Goal: Task Accomplishment & Management: Manage account settings

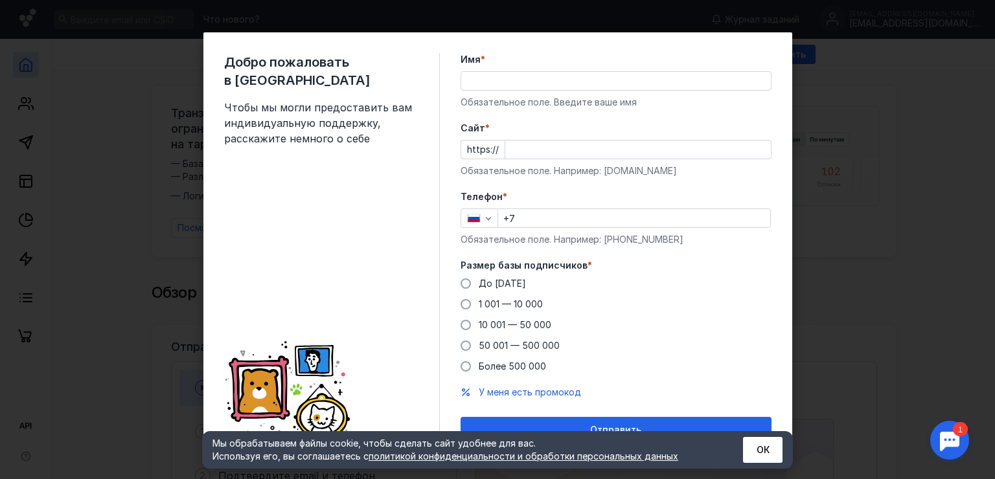
click at [519, 86] on input "Имя *" at bounding box center [616, 81] width 310 height 18
type input "f"
type input "G"
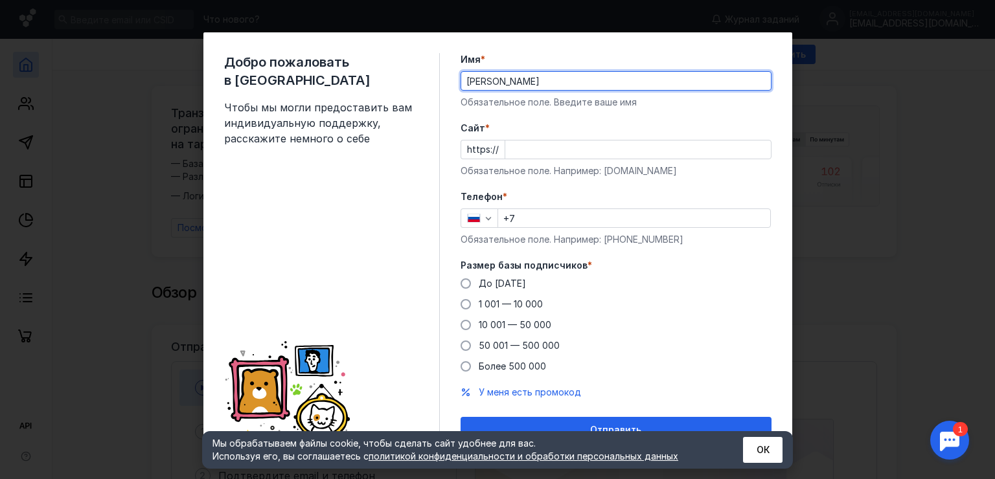
type input "[PERSON_NAME]"
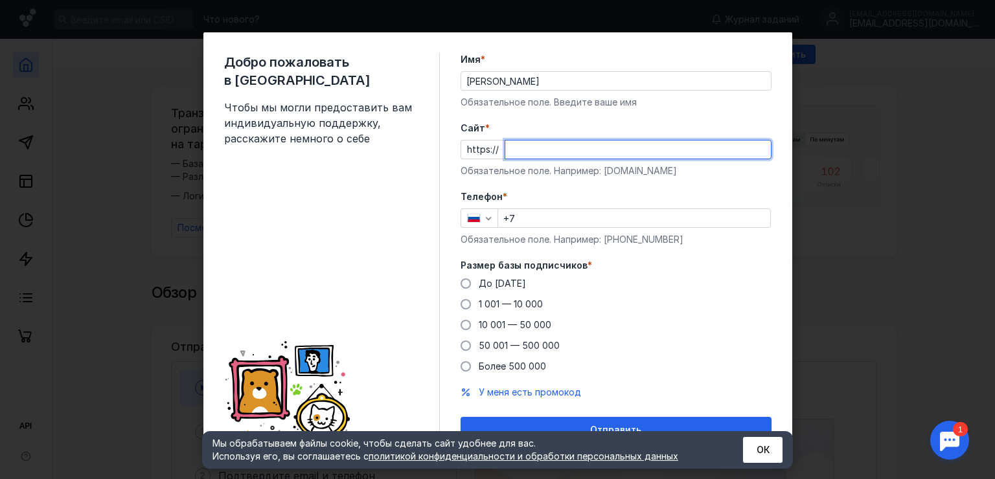
click at [607, 172] on div "Обязательное поле. Например: [DOMAIN_NAME]" at bounding box center [616, 171] width 311 height 13
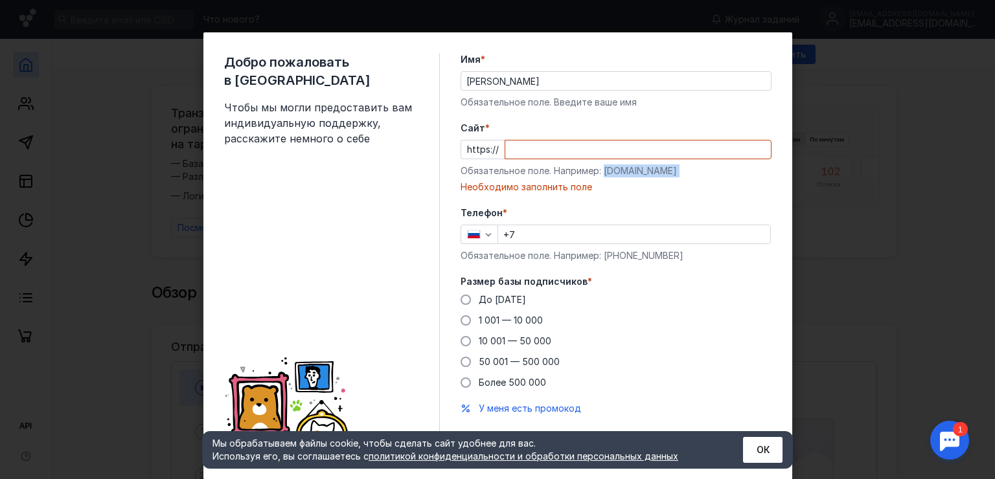
drag, startPoint x: 607, startPoint y: 172, endPoint x: 654, endPoint y: 172, distance: 47.3
click at [654, 172] on div "Обязательное поле. Например: [DOMAIN_NAME]" at bounding box center [616, 171] width 311 height 13
copy div "[DOMAIN_NAME]"
click at [573, 154] on input "Cайт *" at bounding box center [638, 150] width 266 height 18
paste input "[DOMAIN_NAME]"
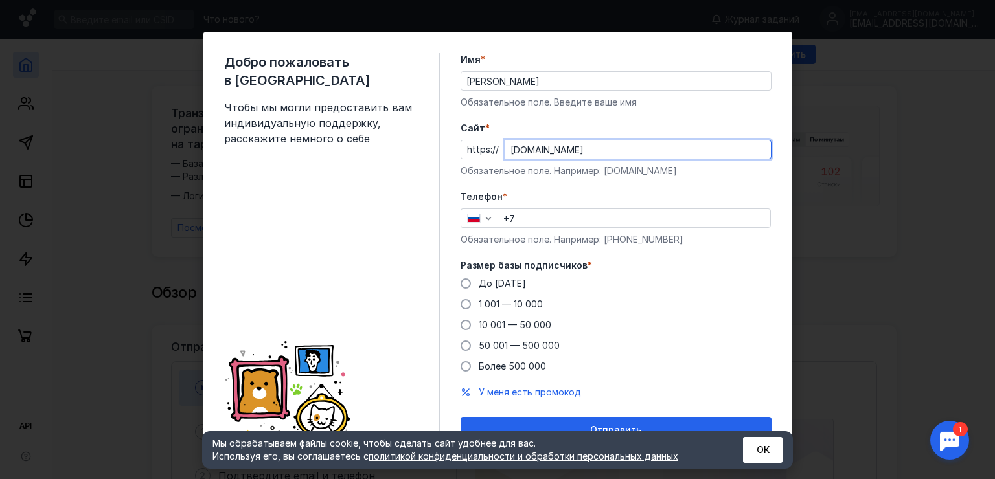
type input "[DOMAIN_NAME]"
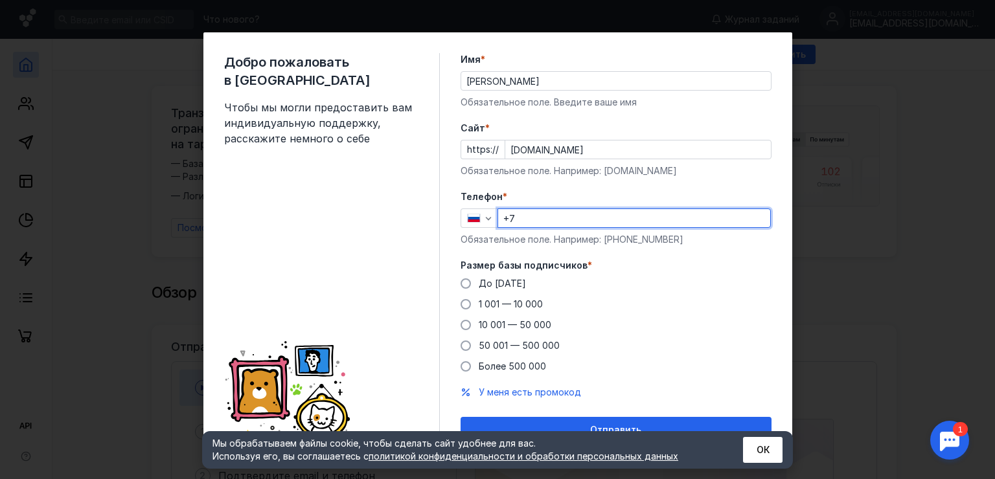
click at [555, 218] on input "+7" at bounding box center [634, 218] width 272 height 18
type input "[PHONE_NUMBER]"
click at [471, 283] on label "До [DATE]" at bounding box center [493, 283] width 65 height 13
click at [0, 0] on input "До [DATE]" at bounding box center [0, 0] width 0 height 0
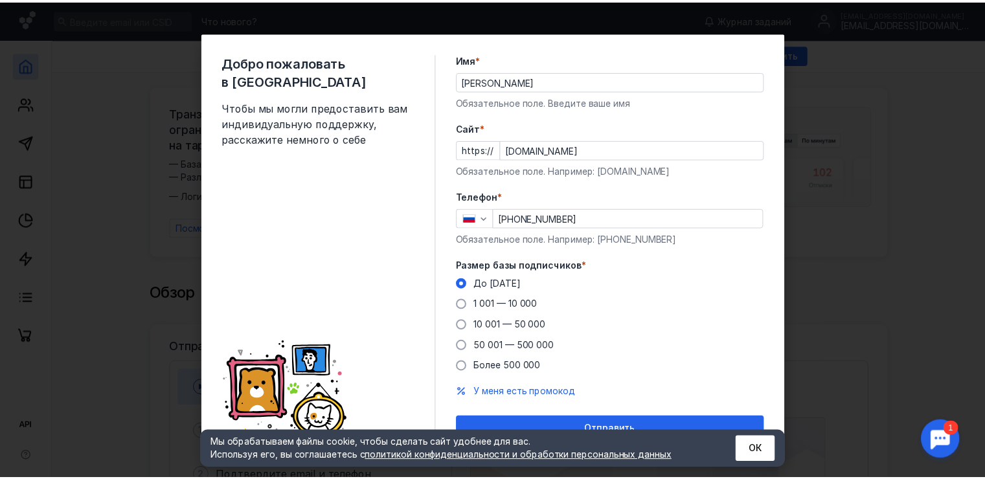
scroll to position [17, 0]
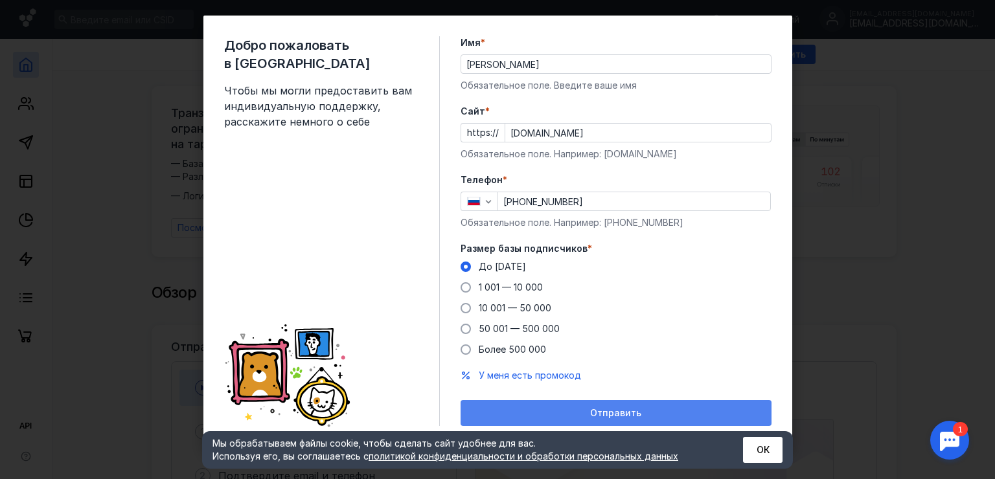
click at [594, 403] on div "Отправить" at bounding box center [616, 413] width 311 height 26
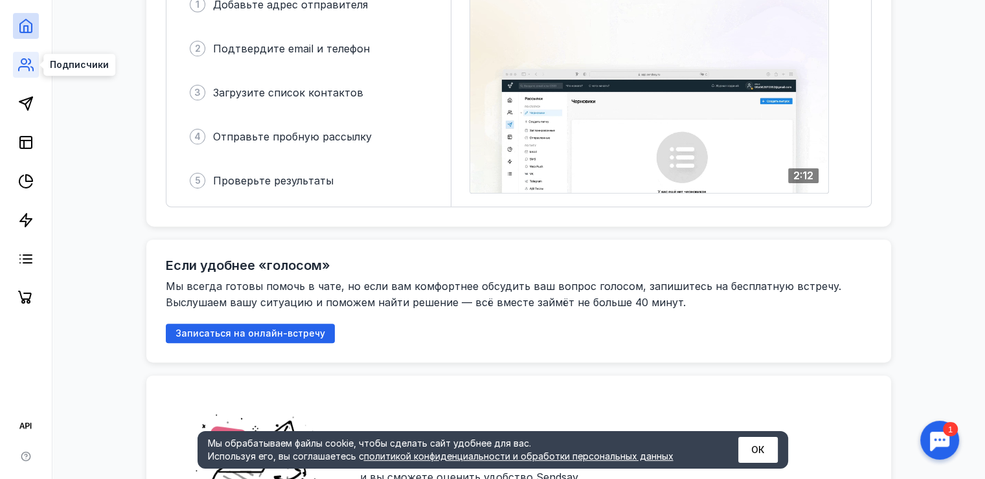
click at [20, 69] on icon at bounding box center [26, 65] width 16 height 16
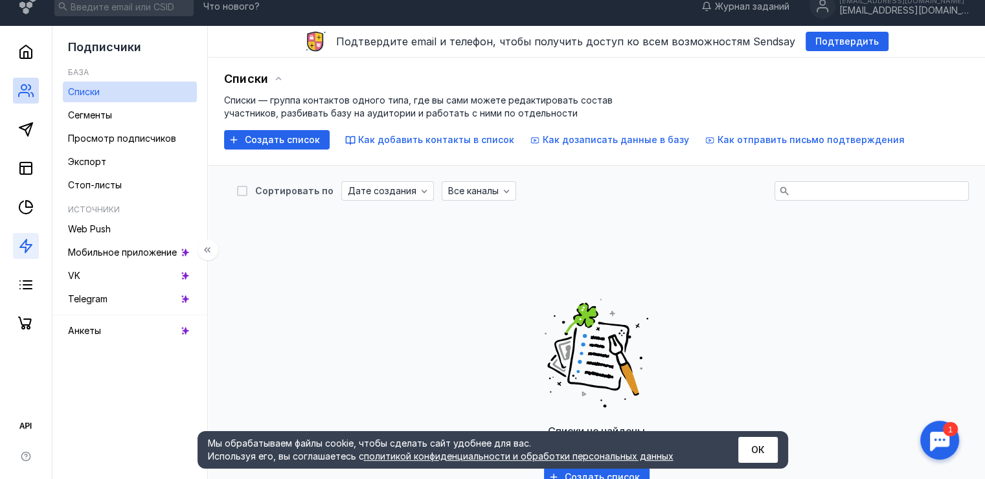
scroll to position [384, 0]
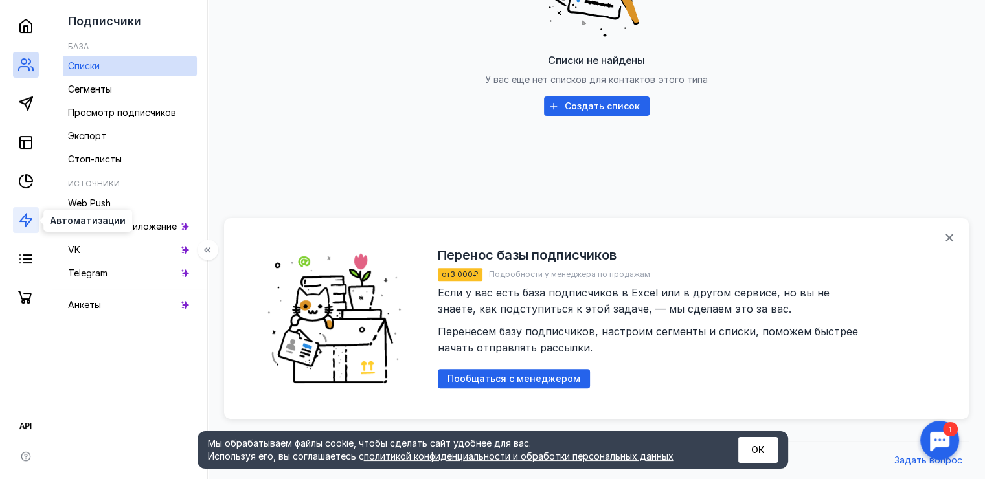
click at [26, 220] on icon at bounding box center [26, 221] width 16 height 16
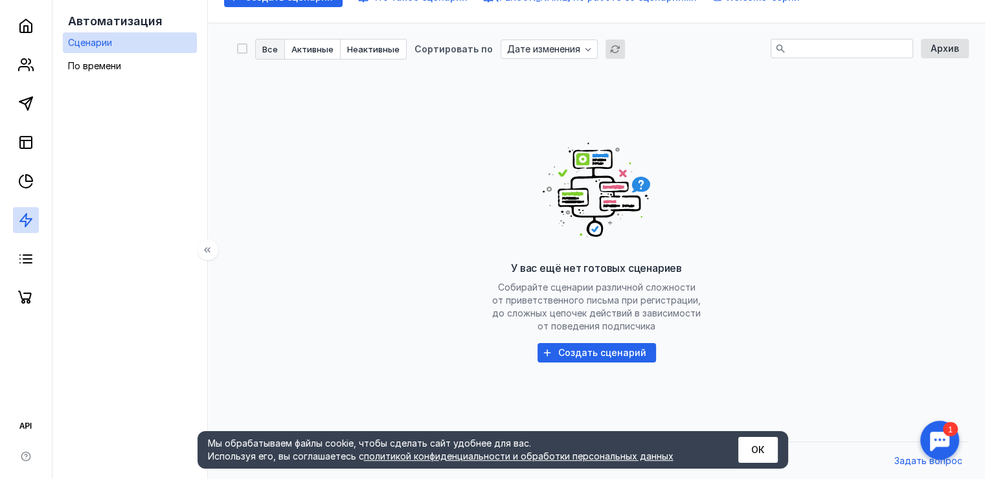
scroll to position [155, 0]
click at [21, 420] on icon at bounding box center [26, 427] width 16 height 16
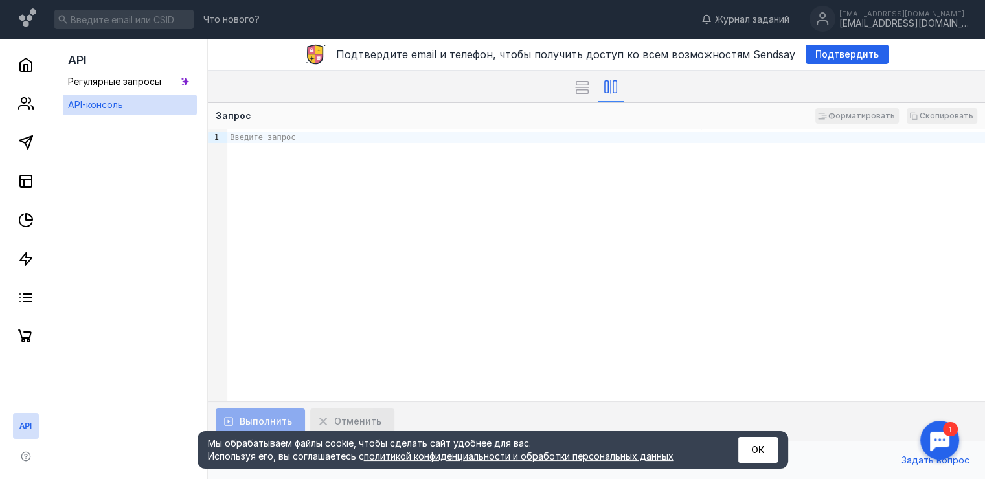
click at [285, 159] on div "Введите запрос" at bounding box center [606, 266] width 758 height 272
click at [167, 83] on link "Регулярные запросы" at bounding box center [130, 81] width 134 height 21
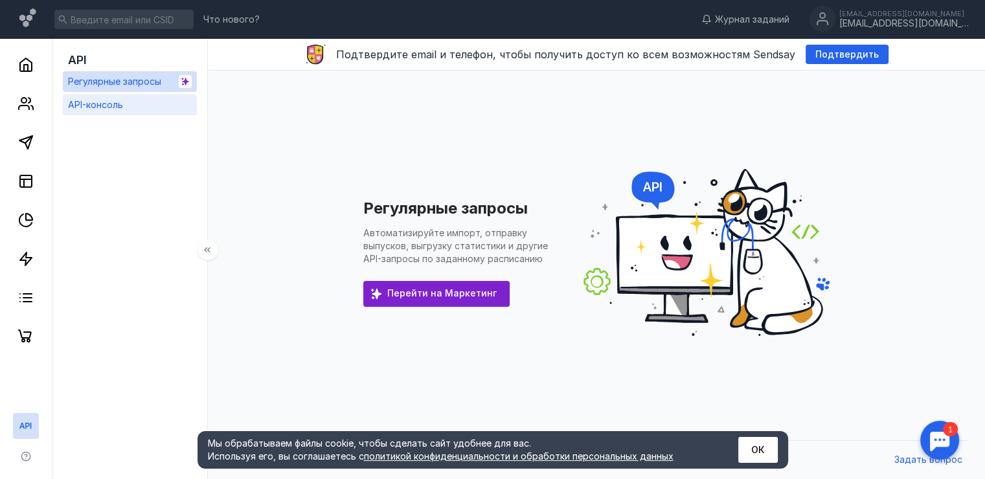
click at [155, 104] on link "API-консоль" at bounding box center [130, 105] width 134 height 21
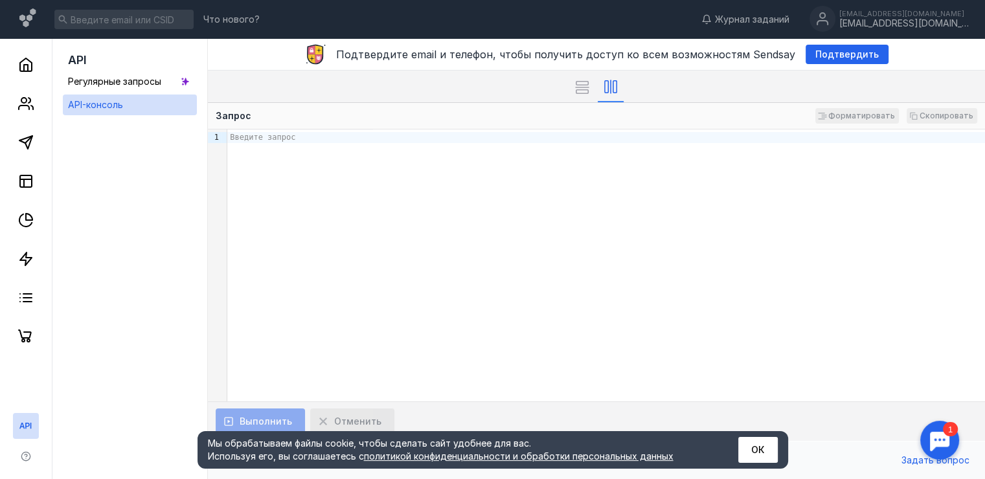
click at [308, 139] on div "Введите запрос" at bounding box center [606, 137] width 758 height 11
click at [32, 184] on icon at bounding box center [26, 182] width 16 height 16
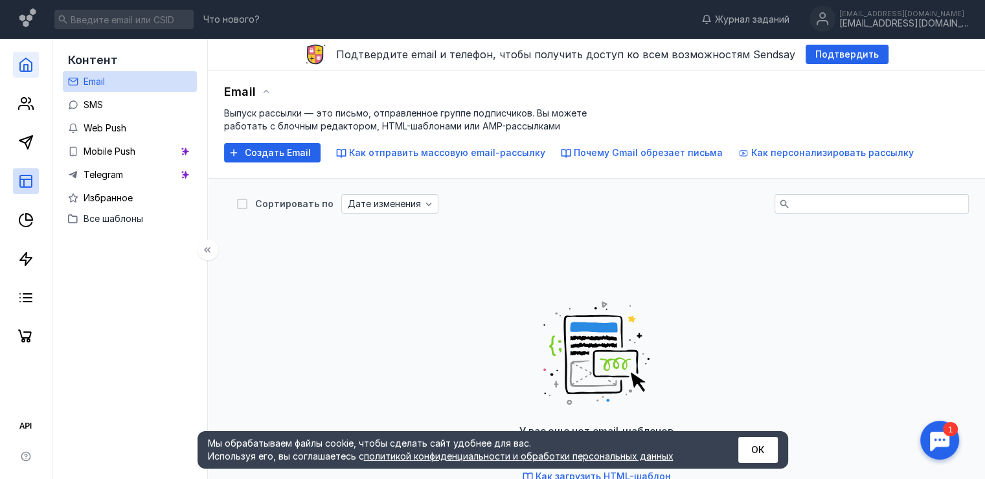
click at [36, 56] on link at bounding box center [26, 65] width 26 height 26
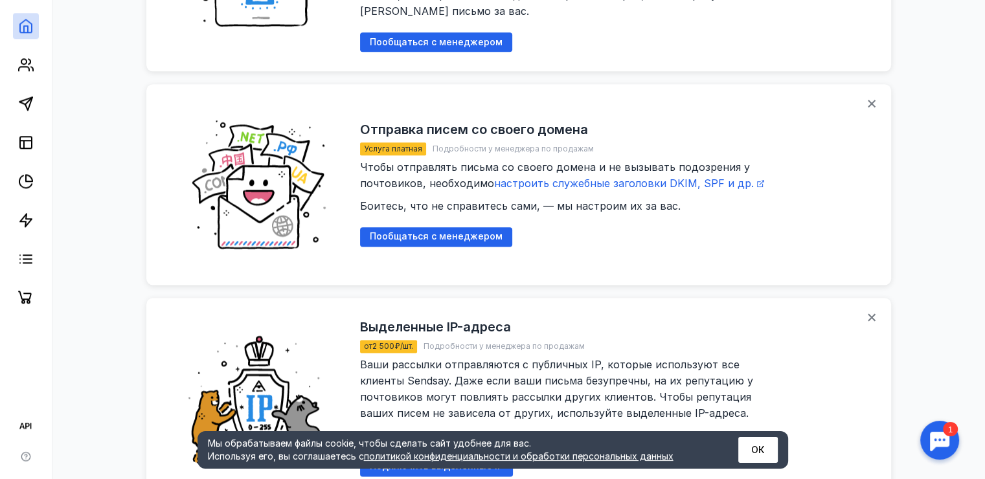
scroll to position [1682, 0]
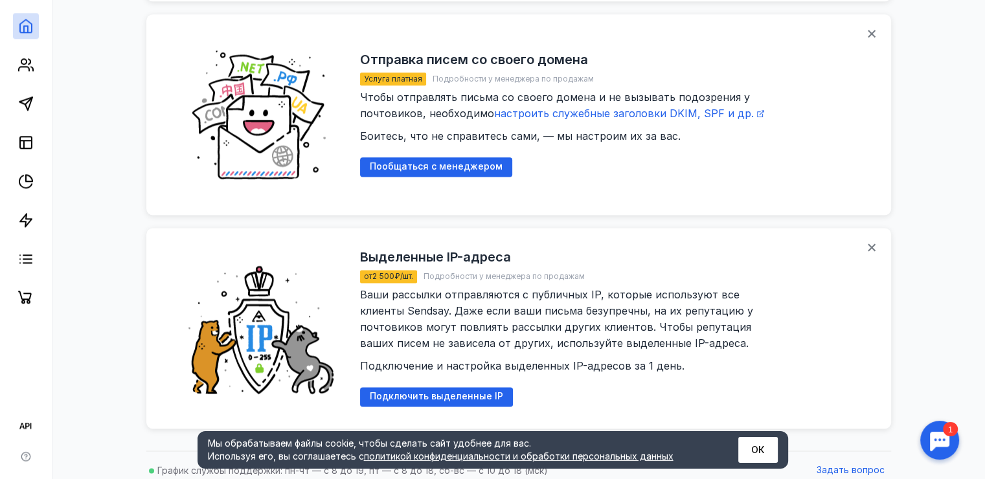
click at [752, 435] on div "Мы обрабатываем файлы cookie, чтобы сделать сайт удобнее для вас. Используя его…" at bounding box center [493, 450] width 591 height 38
click at [753, 438] on button "ОК" at bounding box center [759, 450] width 40 height 26
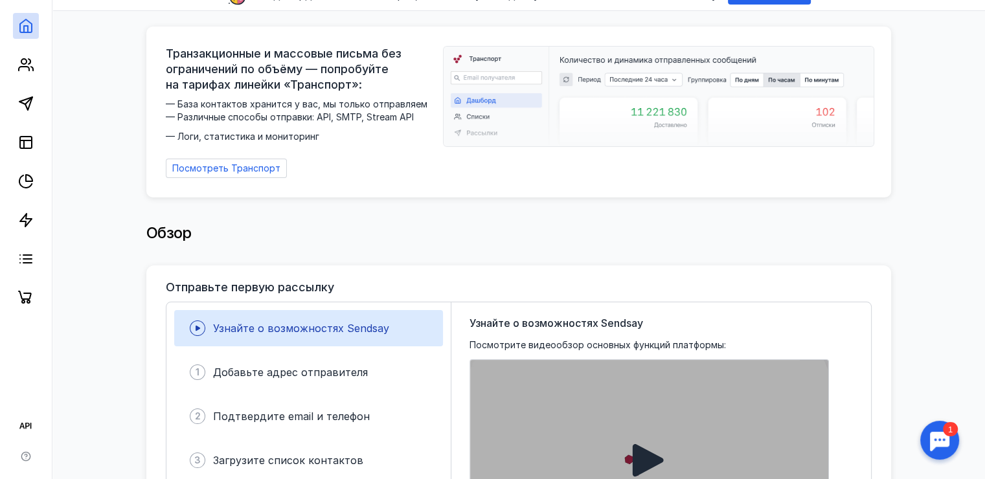
scroll to position [0, 0]
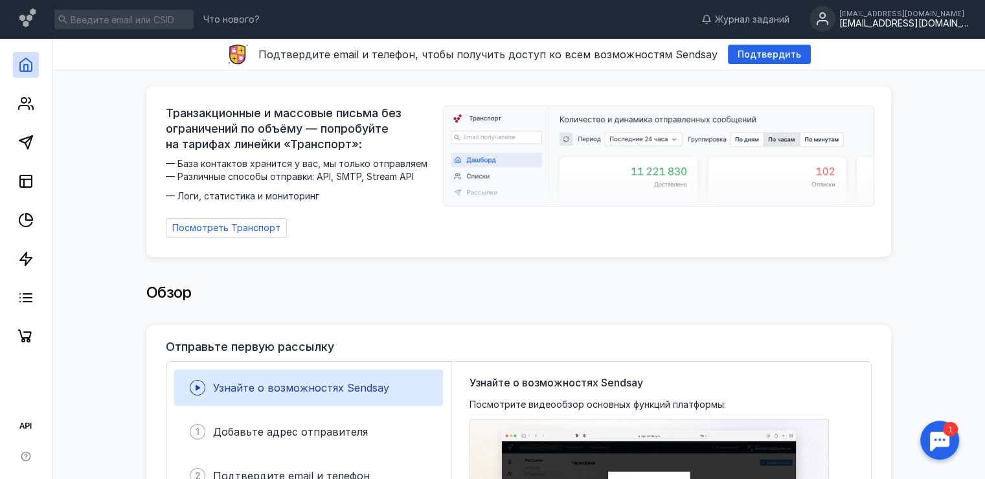
click at [933, 14] on div "[EMAIL_ADDRESS][DOMAIN_NAME]" at bounding box center [905, 14] width 130 height 8
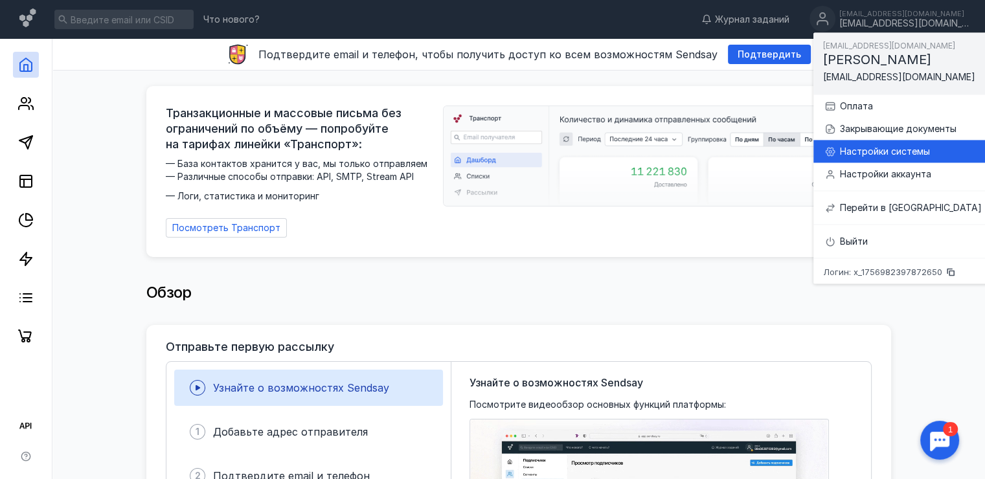
click at [863, 151] on div "Настройки системы" at bounding box center [911, 151] width 142 height 13
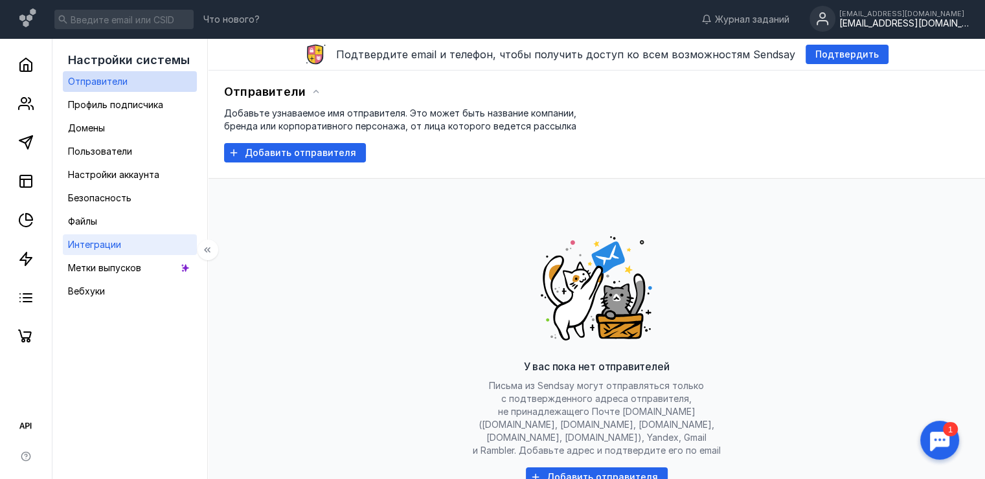
click at [96, 251] on div "Интеграции" at bounding box center [94, 245] width 53 height 16
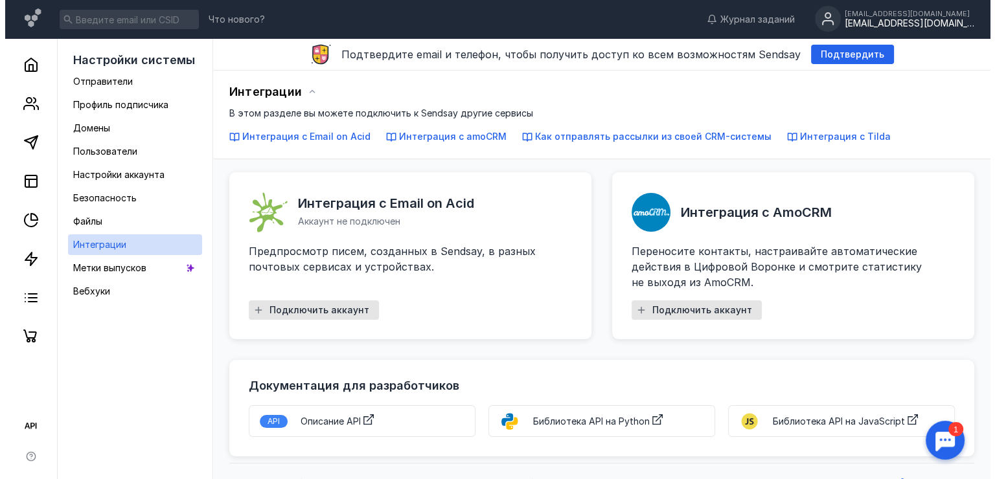
scroll to position [22, 0]
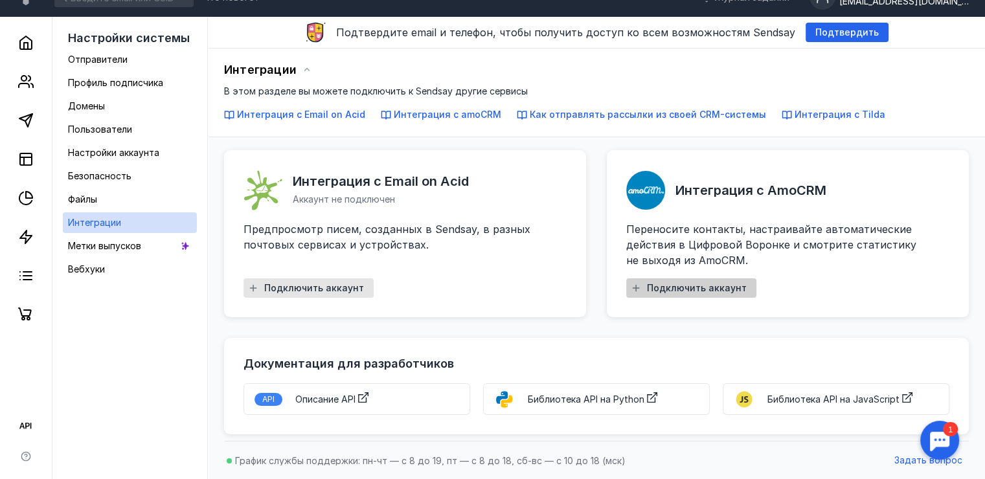
click at [700, 287] on span "Подключить аккаунт" at bounding box center [697, 288] width 100 height 11
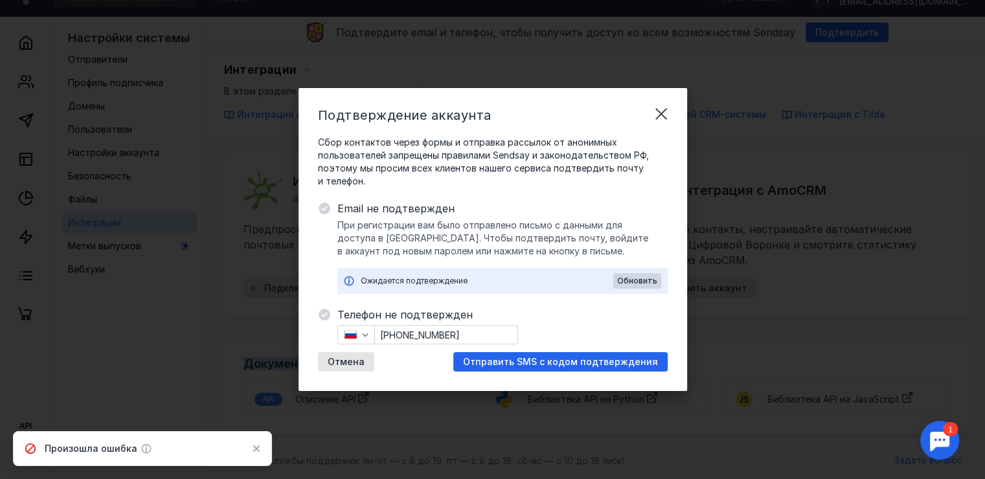
click at [700, 287] on body "Что нового? Журнал заданий [EMAIL_ADDRESS][DOMAIN_NAME] [EMAIL_ADDRESS][DOMAIN_…" at bounding box center [492, 229] width 985 height 502
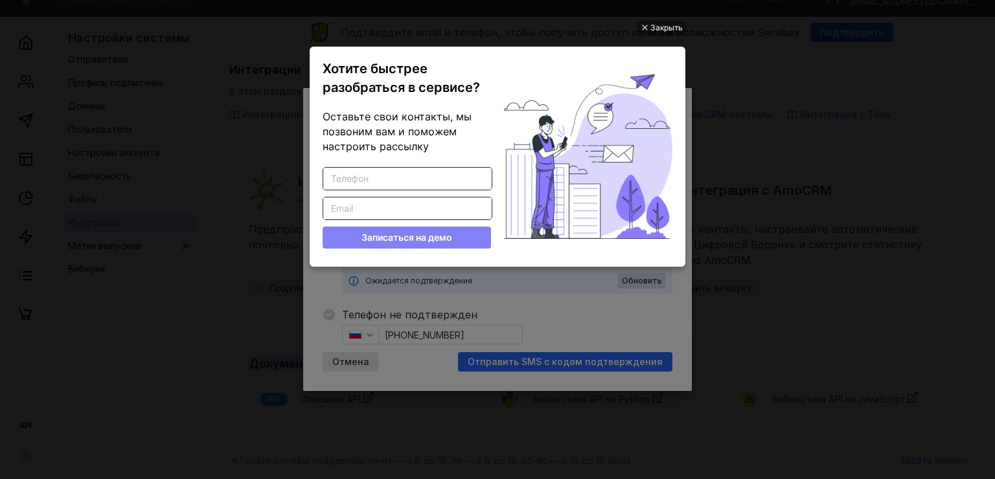
scroll to position [0, 0]
click at [667, 19] on div "Закрыть Хотите быстрее разобраться в сервисе? Оставьте свои контакты, мы позвон…" at bounding box center [497, 224] width 389 height 447
click at [667, 34] on div "Закрыть" at bounding box center [666, 28] width 32 height 14
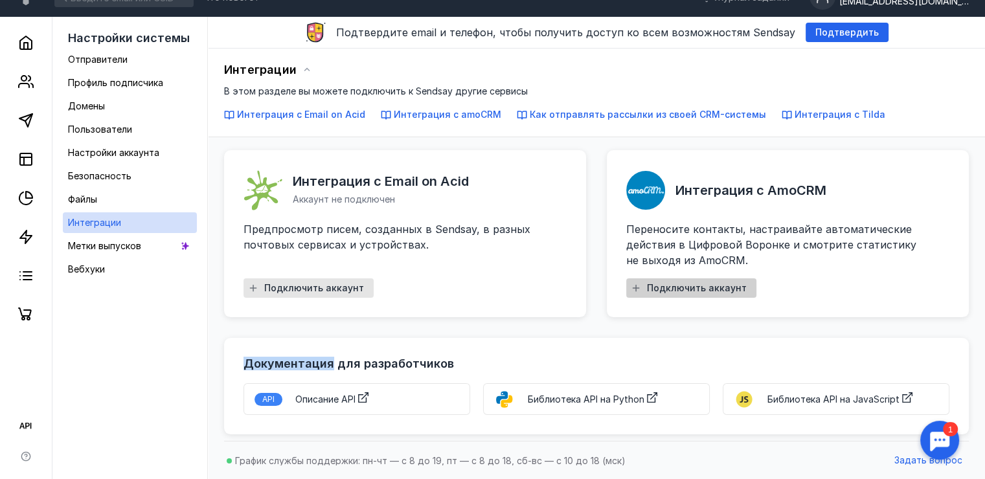
click at [687, 279] on div "Подключить аккаунт" at bounding box center [691, 288] width 130 height 19
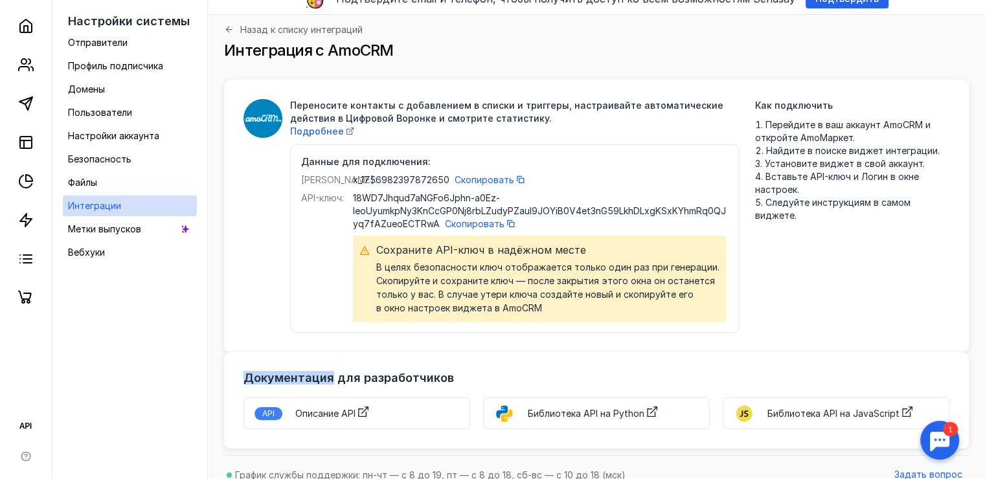
scroll to position [70, 0]
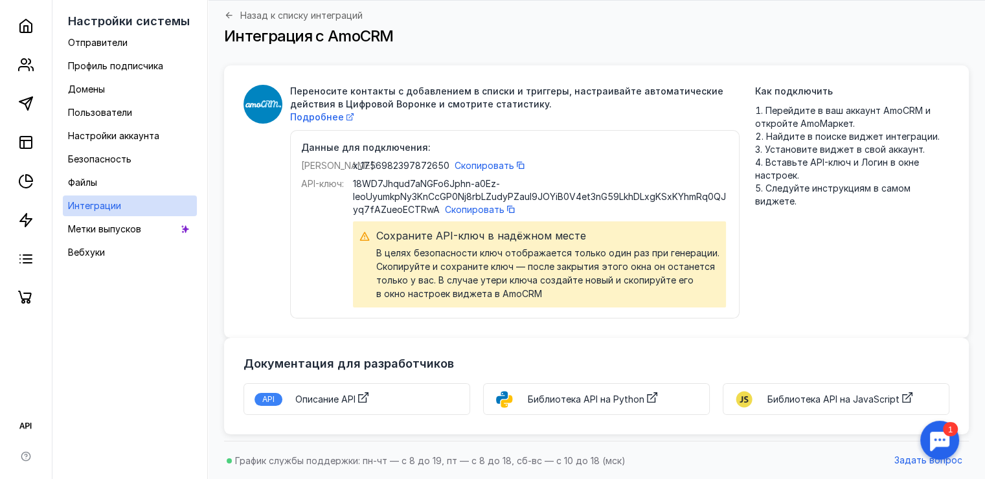
click at [529, 99] on span "Переносите контакты с добавлением в списки и триггеры, настраивайте автоматичес…" at bounding box center [515, 98] width 450 height 26
click at [484, 163] on span "Скопировать" at bounding box center [485, 165] width 60 height 11
click at [463, 215] on button "Скопировать" at bounding box center [481, 209] width 73 height 13
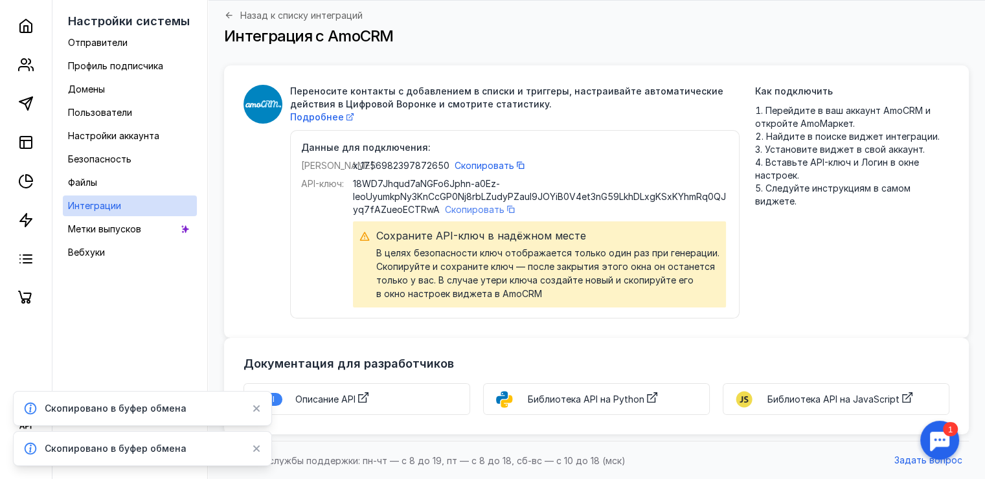
click at [471, 209] on span "Скопировать" at bounding box center [475, 209] width 60 height 11
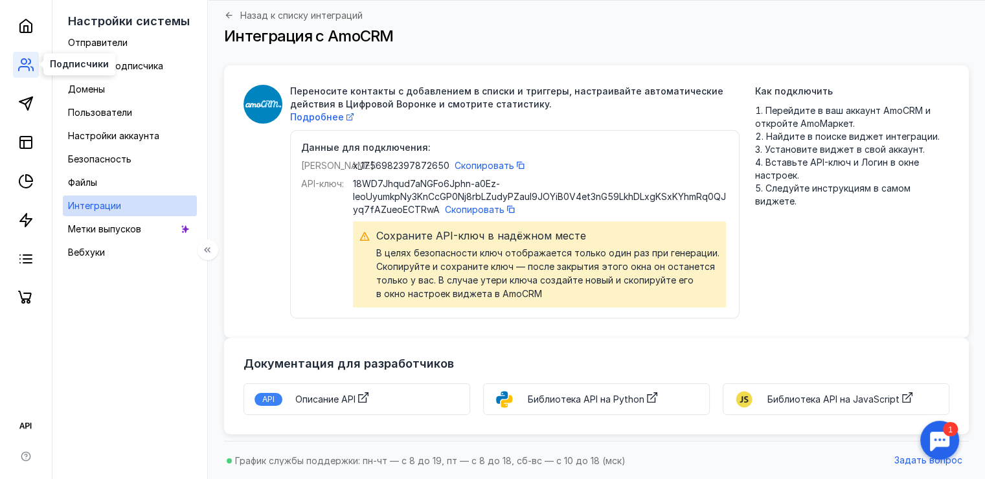
click at [27, 71] on icon at bounding box center [26, 65] width 16 height 16
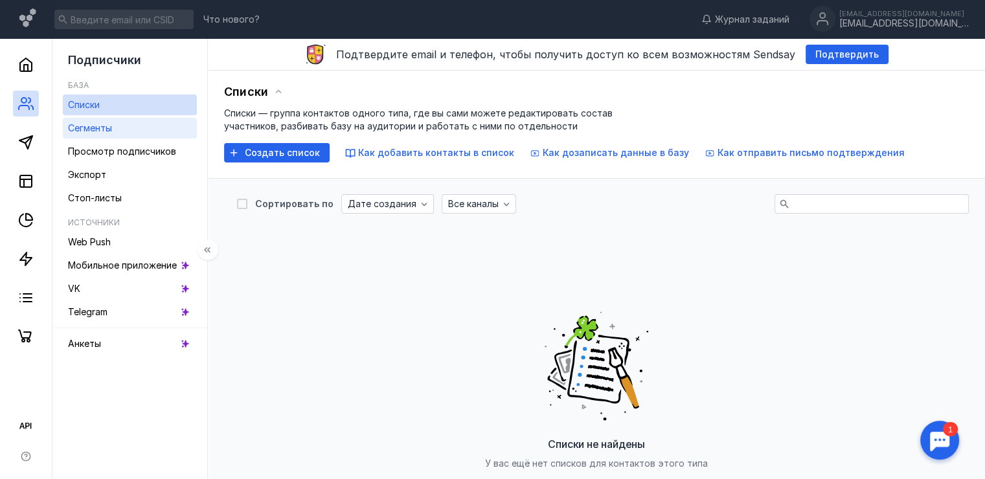
click at [105, 132] on span "Сегменты" at bounding box center [90, 127] width 44 height 11
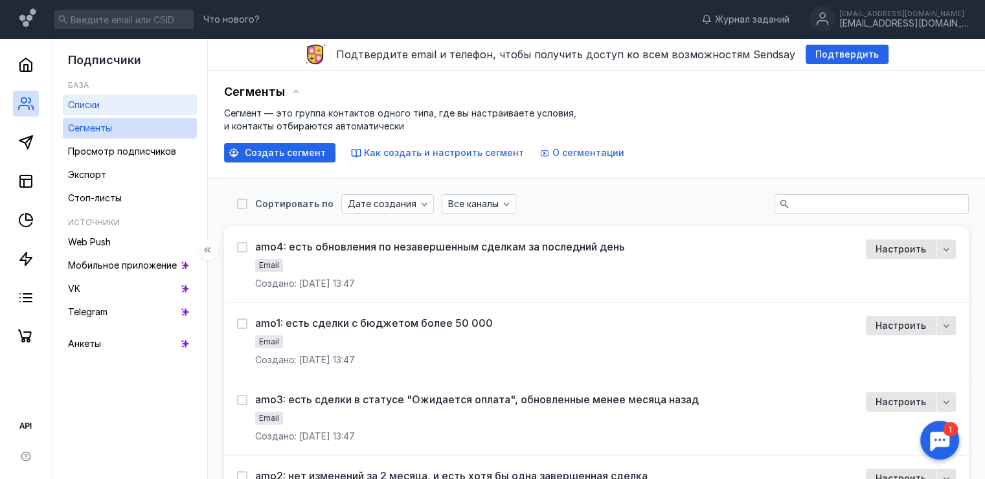
click at [135, 101] on link "Списки" at bounding box center [130, 105] width 134 height 21
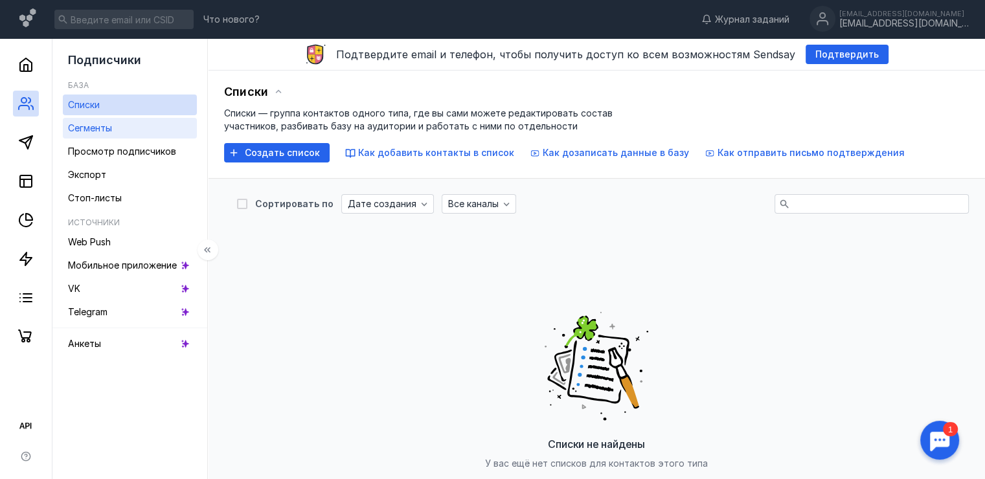
click at [131, 118] on link "Сегменты" at bounding box center [130, 128] width 134 height 21
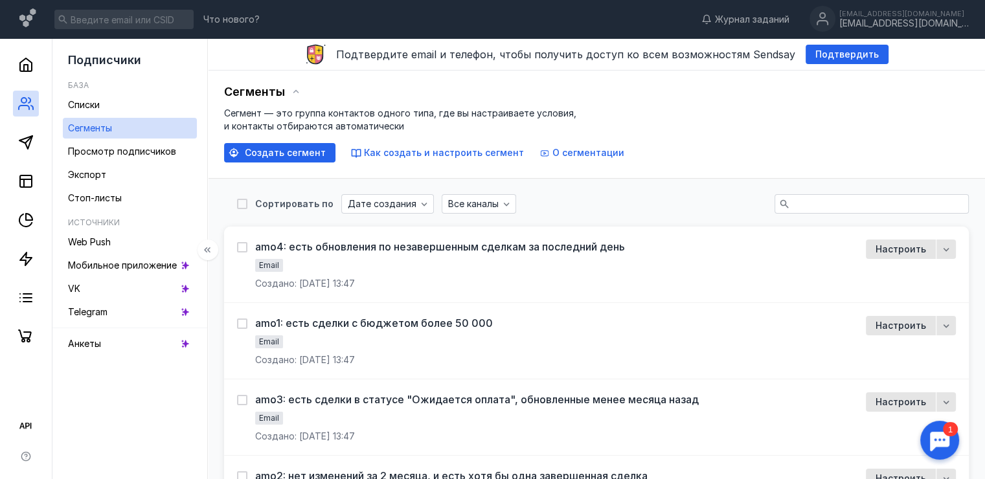
click at [95, 137] on link "Сегменты" at bounding box center [130, 128] width 134 height 21
click at [104, 147] on span "Просмотр подписчиков" at bounding box center [122, 151] width 108 height 11
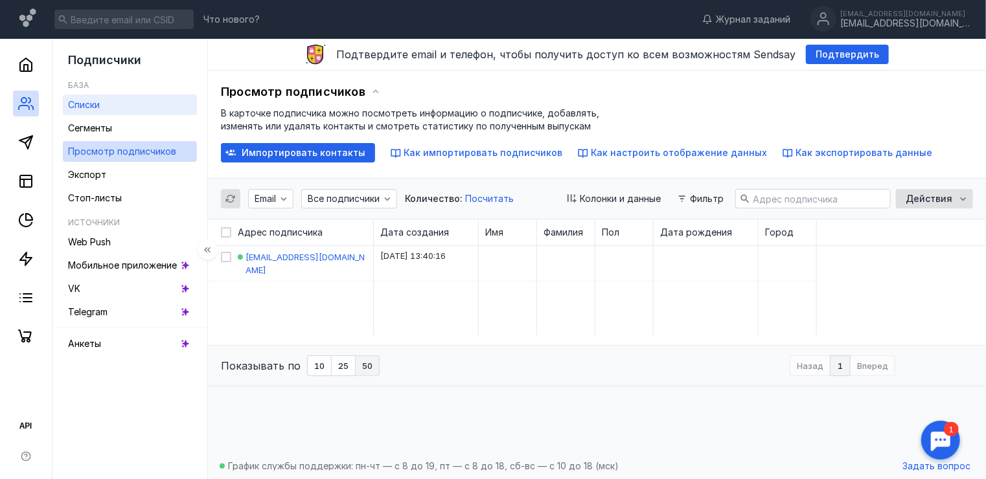
click at [97, 104] on span "Списки" at bounding box center [84, 104] width 32 height 11
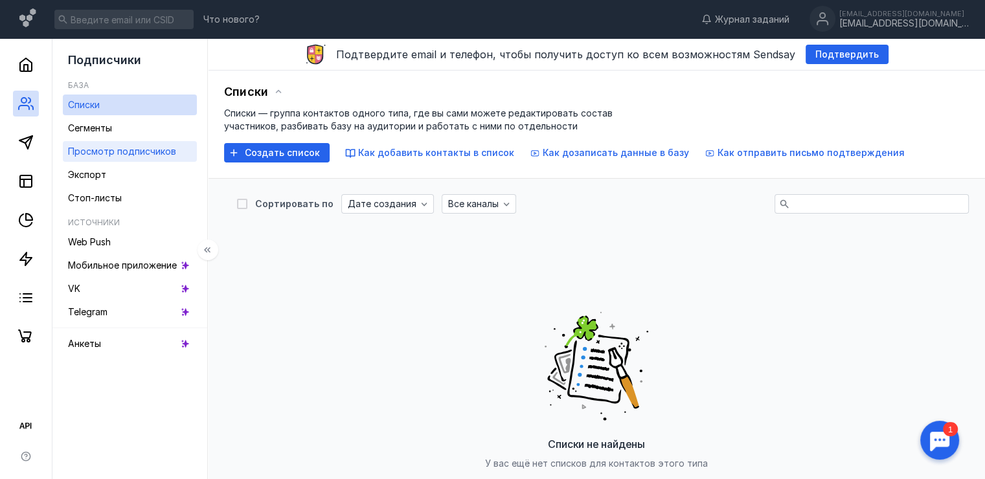
click at [119, 150] on span "Просмотр подписчиков" at bounding box center [122, 151] width 108 height 11
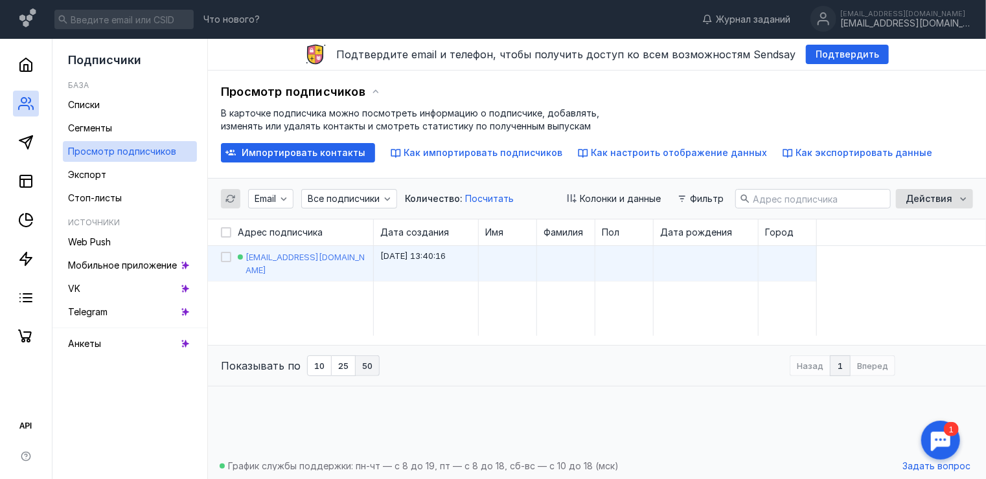
click at [275, 257] on span "[EMAIL_ADDRESS][DOMAIN_NAME]" at bounding box center [305, 263] width 119 height 23
